Goal: Task Accomplishment & Management: Use online tool/utility

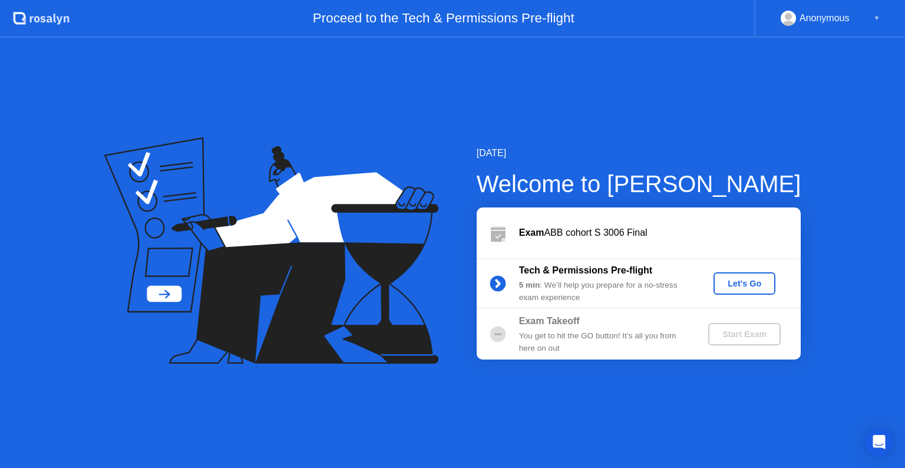
click at [750, 279] on div "Let's Go" at bounding box center [745, 283] width 52 height 9
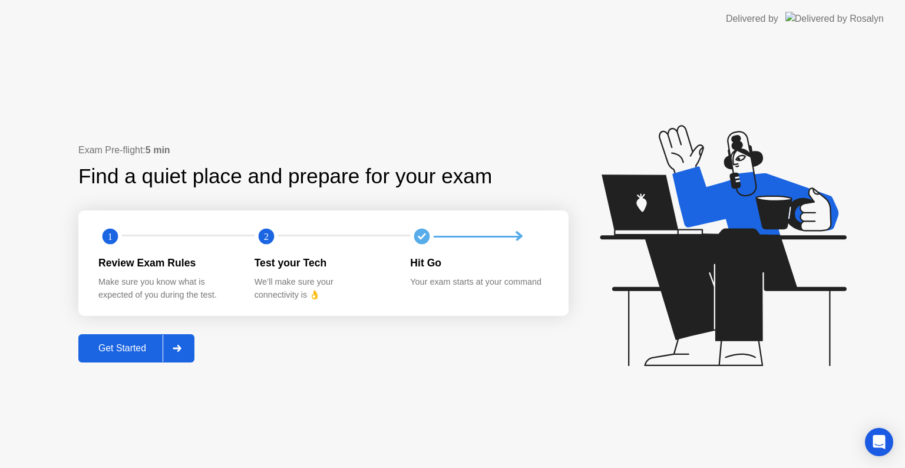
click at [194, 345] on button "Get Started" at bounding box center [136, 348] width 116 height 28
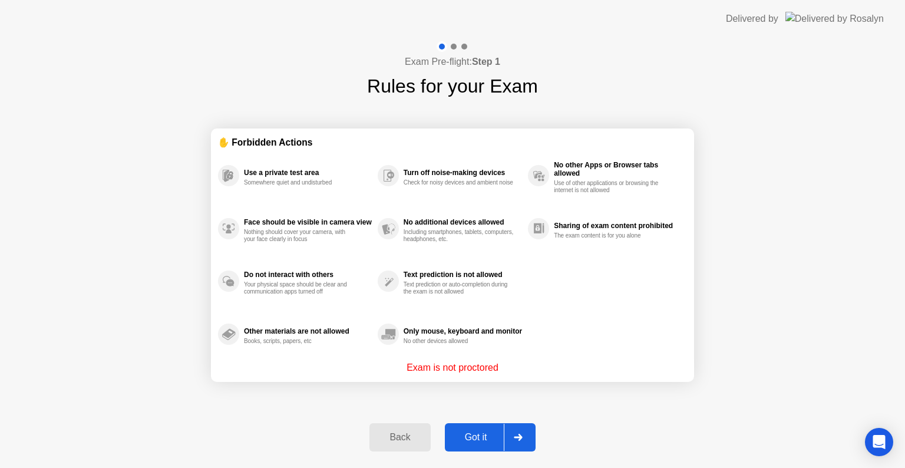
click at [493, 429] on button "Got it" at bounding box center [490, 437] width 91 height 28
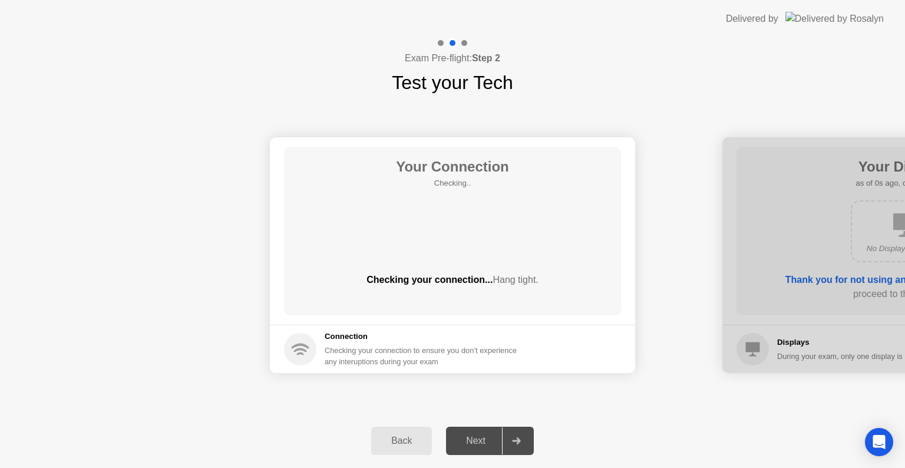
click at [493, 429] on button "Next" at bounding box center [490, 441] width 88 height 28
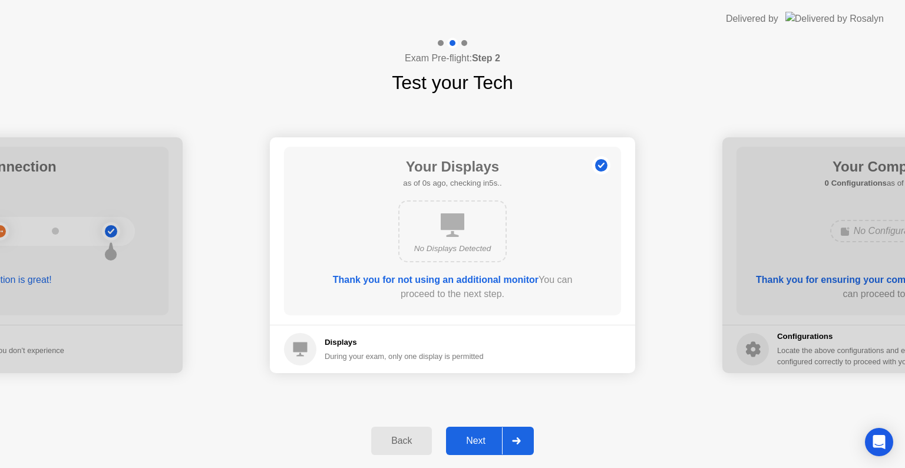
click at [493, 429] on button "Next" at bounding box center [490, 441] width 88 height 28
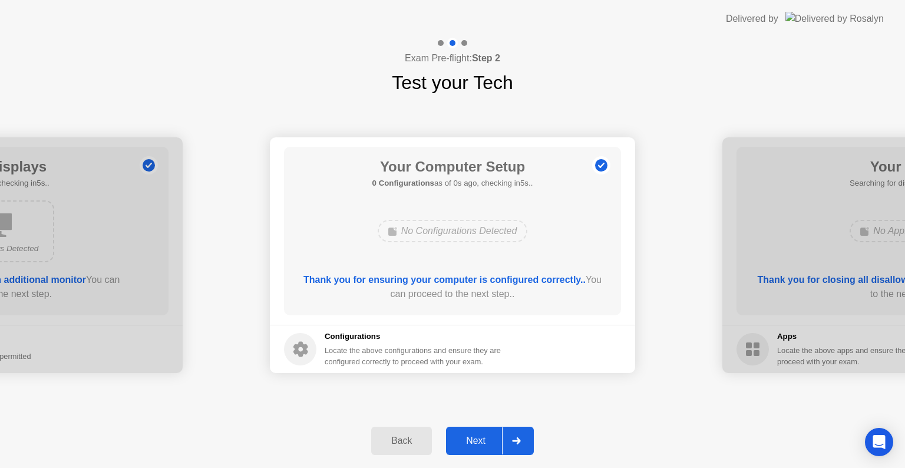
click at [493, 429] on button "Next" at bounding box center [490, 441] width 88 height 28
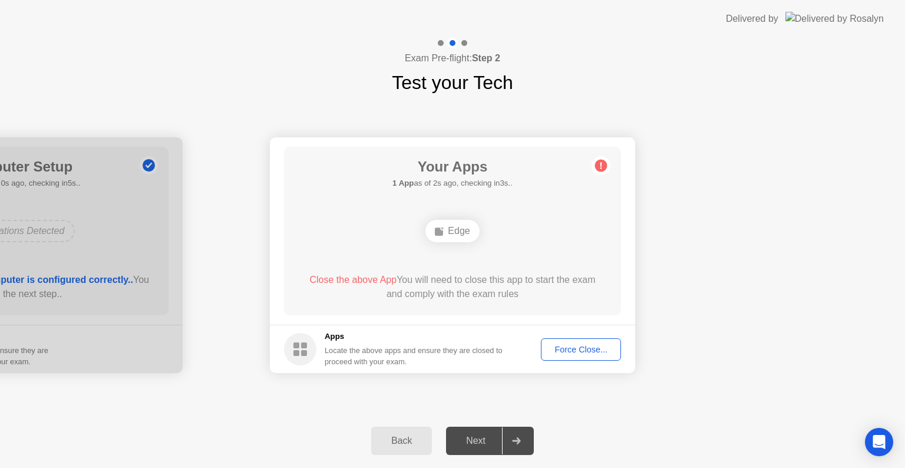
click at [585, 345] on div "Force Close..." at bounding box center [581, 349] width 72 height 9
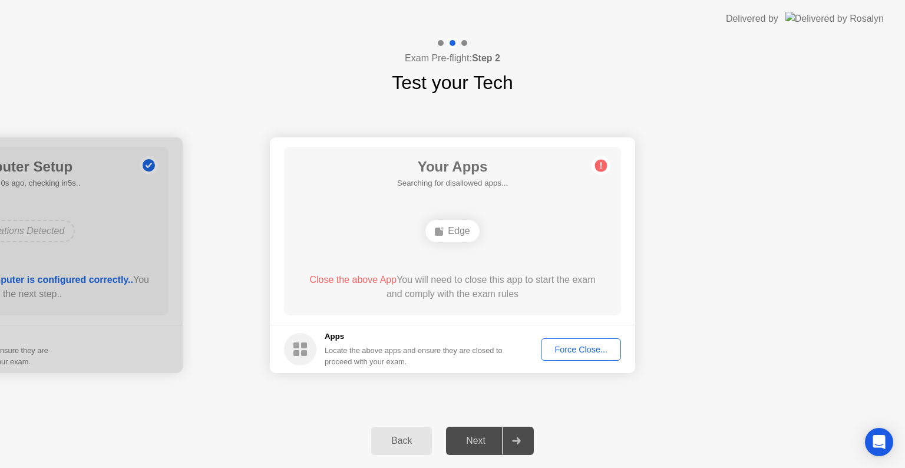
click at [568, 354] on div "Force Close..." at bounding box center [581, 349] width 72 height 9
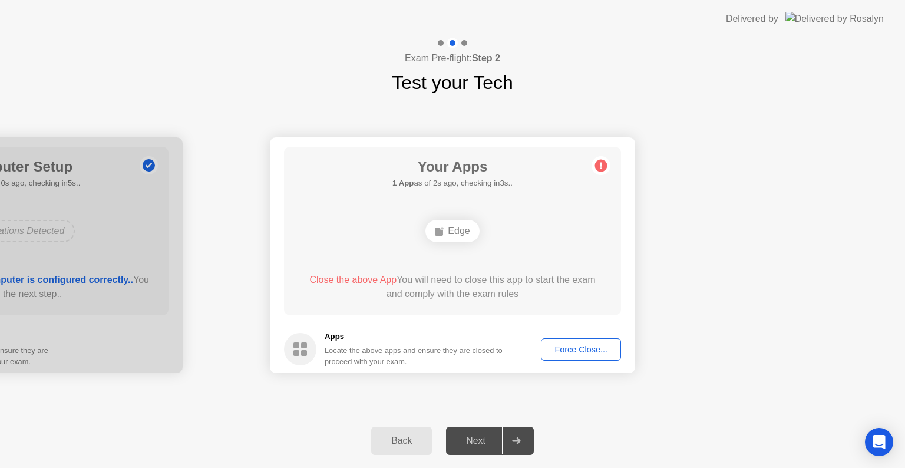
click at [573, 348] on div "Force Close..." at bounding box center [581, 349] width 72 height 9
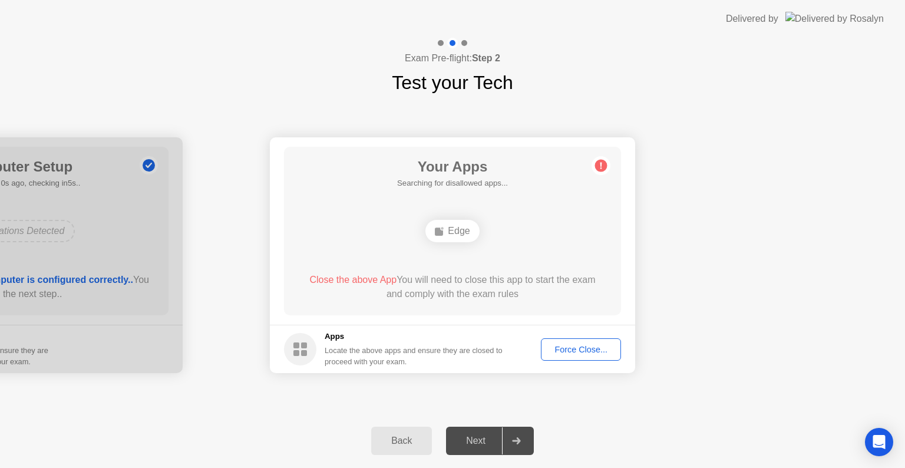
click at [570, 346] on div "Force Close..." at bounding box center [581, 349] width 72 height 9
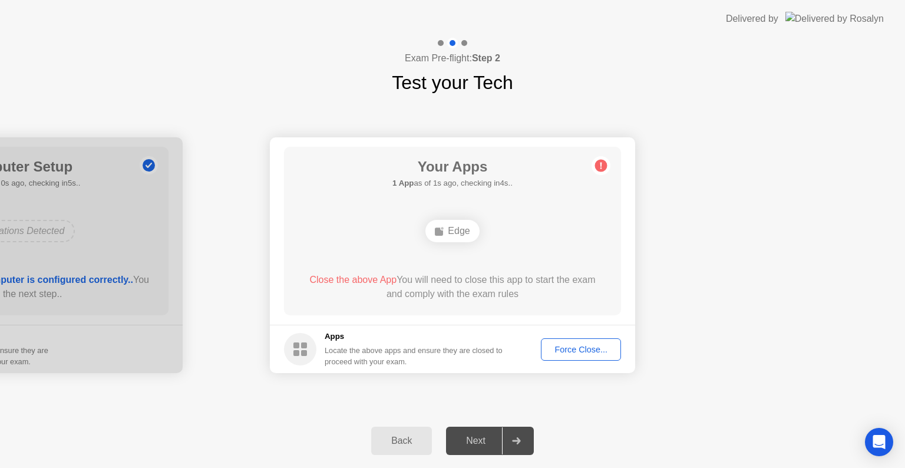
click at [580, 345] on div "Force Close..." at bounding box center [581, 349] width 72 height 9
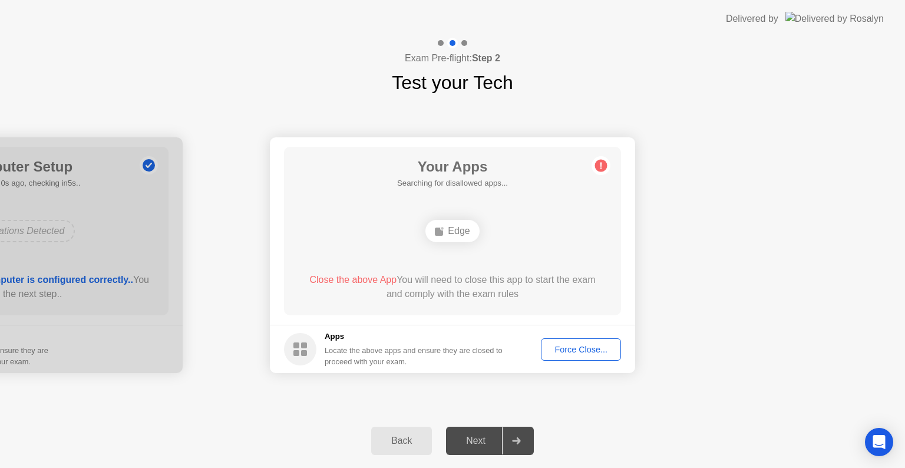
click at [580, 356] on button "Force Close..." at bounding box center [581, 349] width 80 height 22
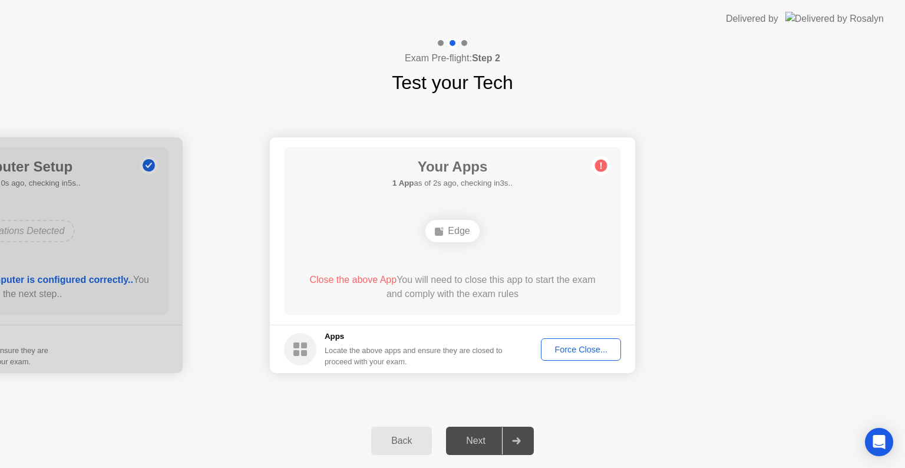
click at [561, 345] on div "Force Close..." at bounding box center [581, 349] width 72 height 9
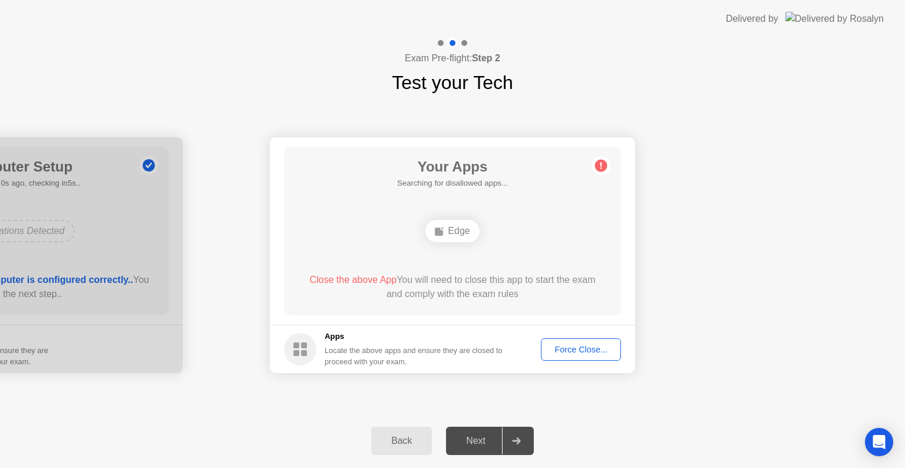
click at [581, 352] on div "Force Close..." at bounding box center [581, 349] width 72 height 9
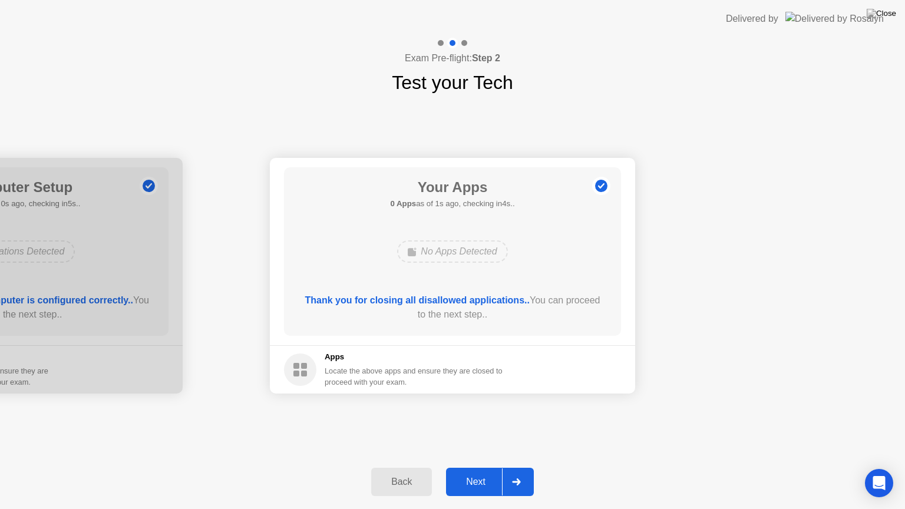
click at [476, 467] on button "Next" at bounding box center [490, 482] width 88 height 28
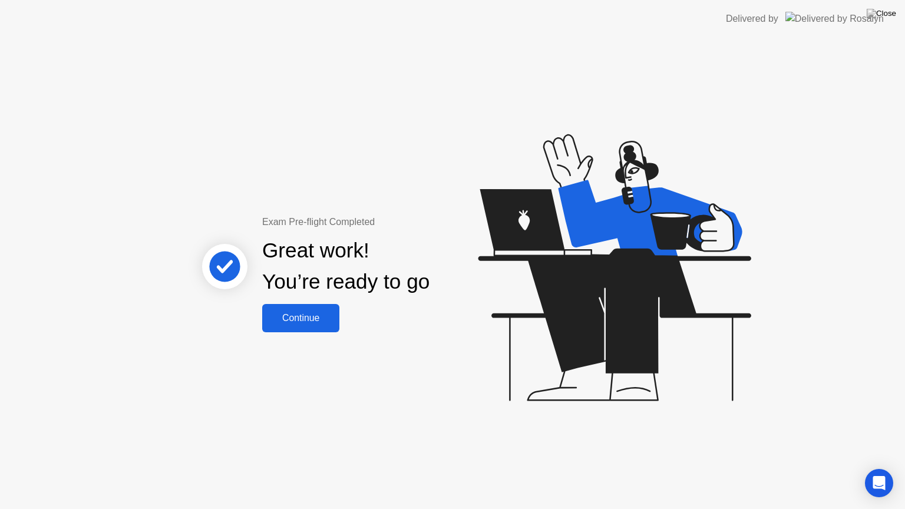
click at [307, 316] on div "Continue" at bounding box center [301, 318] width 70 height 11
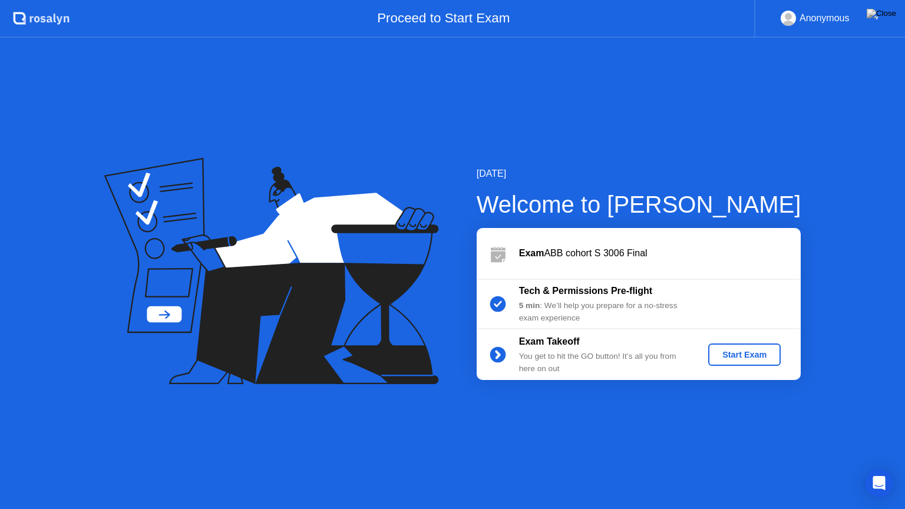
click at [771, 354] on div "Start Exam" at bounding box center [744, 354] width 63 height 9
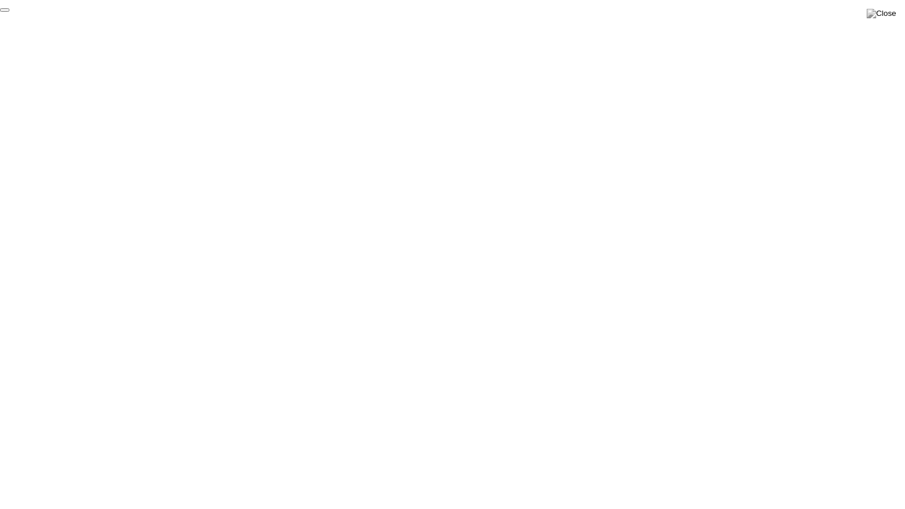
click at [9, 12] on button "End Proctoring Session" at bounding box center [4, 10] width 9 height 4
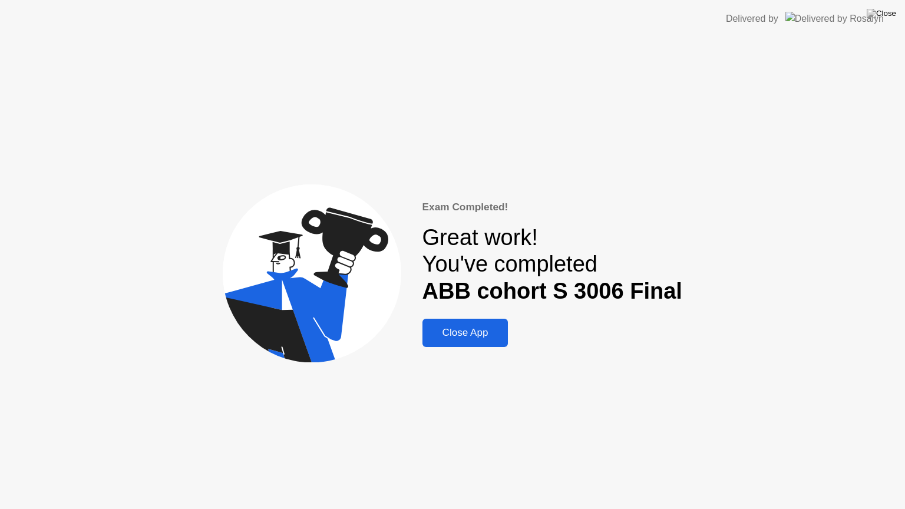
click at [479, 342] on button "Close App" at bounding box center [466, 333] width 86 height 28
